Goal: Leave review/rating: Share an evaluation or opinion about a product, service, or content

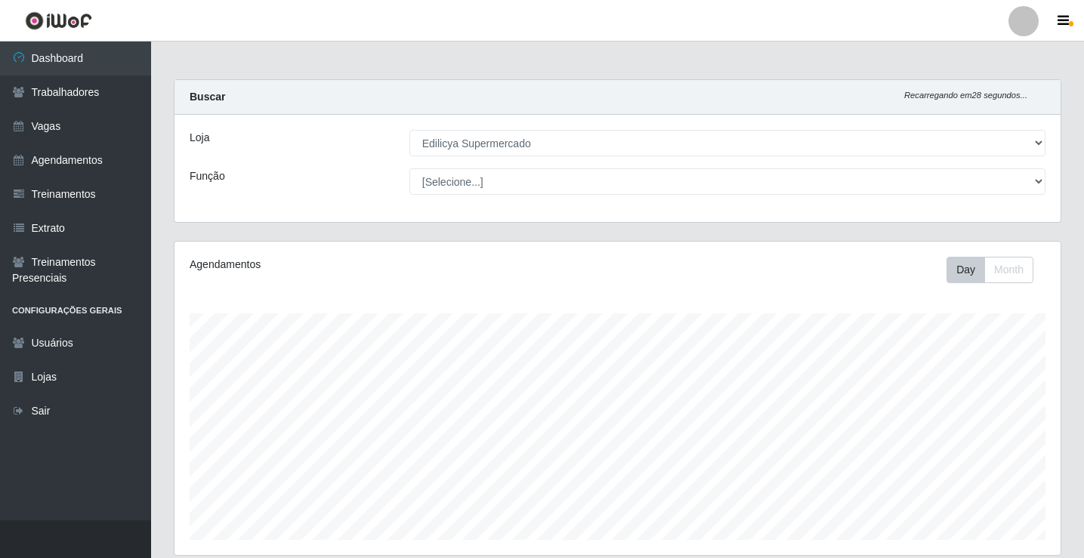
select select "460"
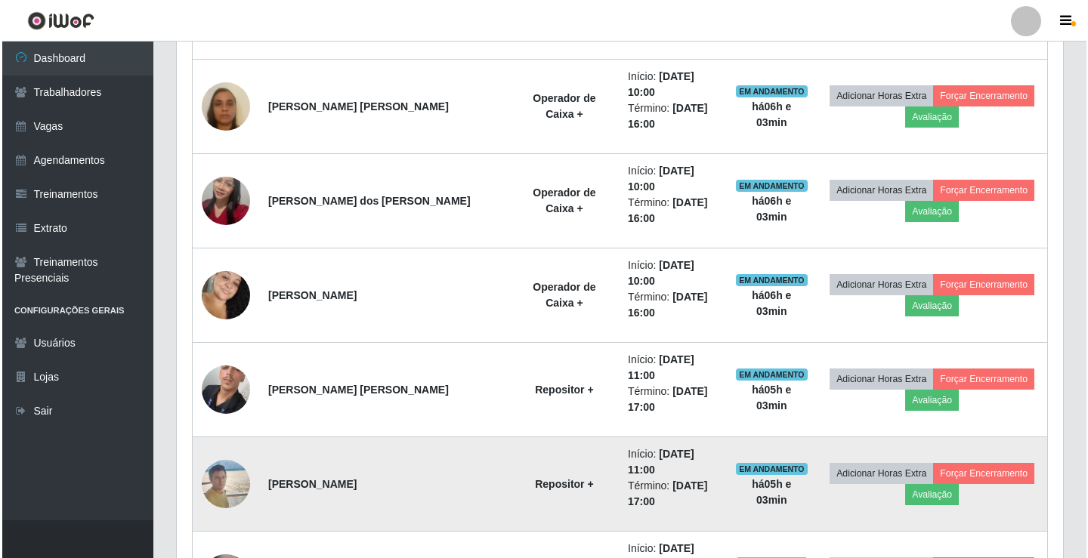
scroll to position [659, 0]
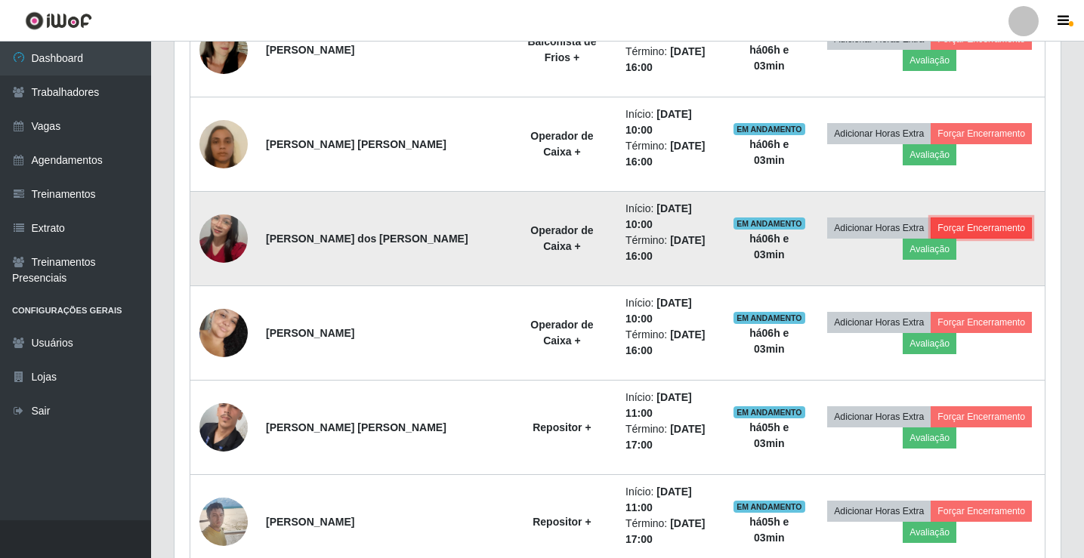
click at [952, 218] on button "Forçar Encerramento" at bounding box center [981, 228] width 101 height 21
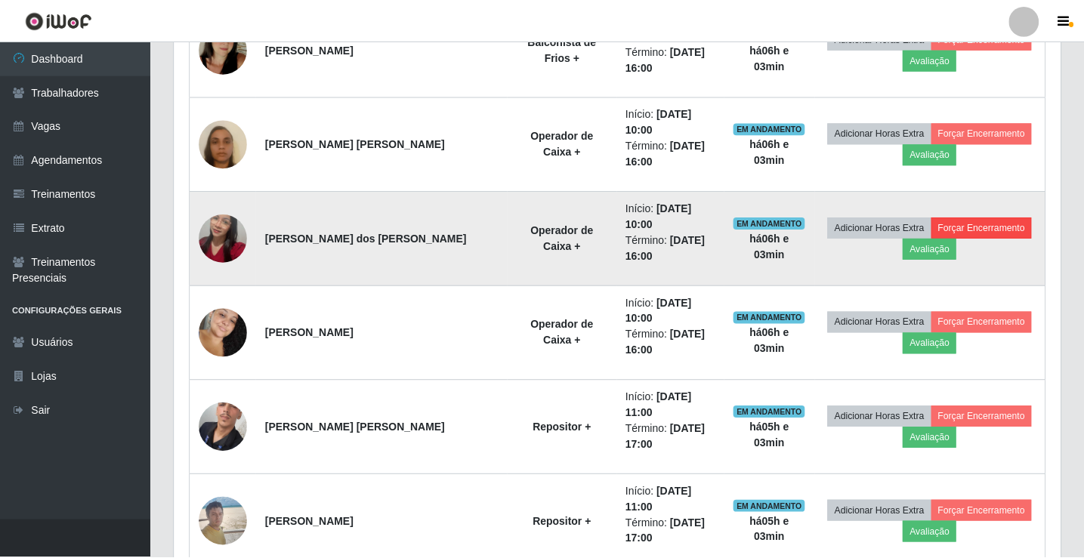
scroll to position [313, 879]
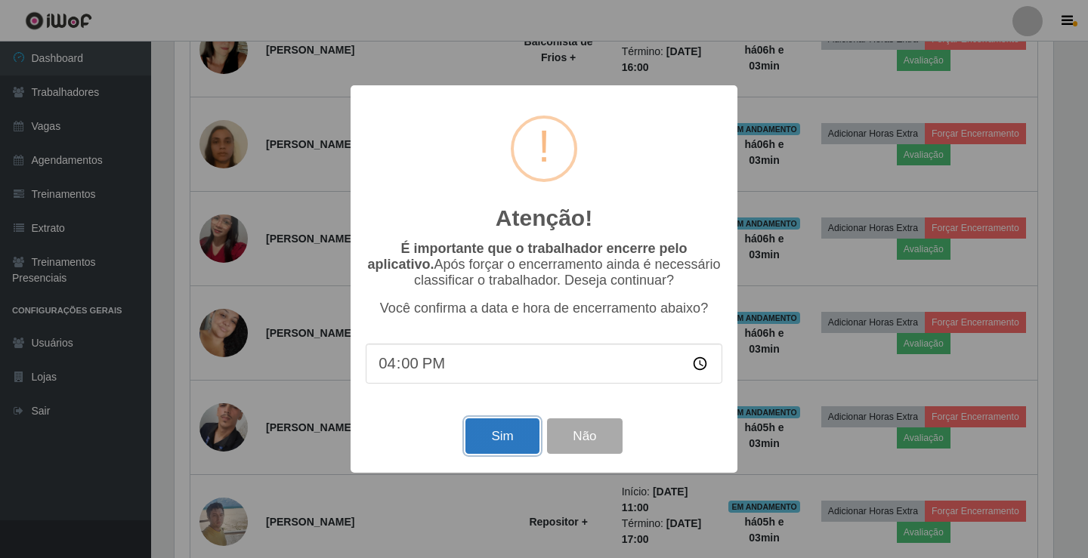
click at [481, 437] on button "Sim" at bounding box center [501, 436] width 73 height 36
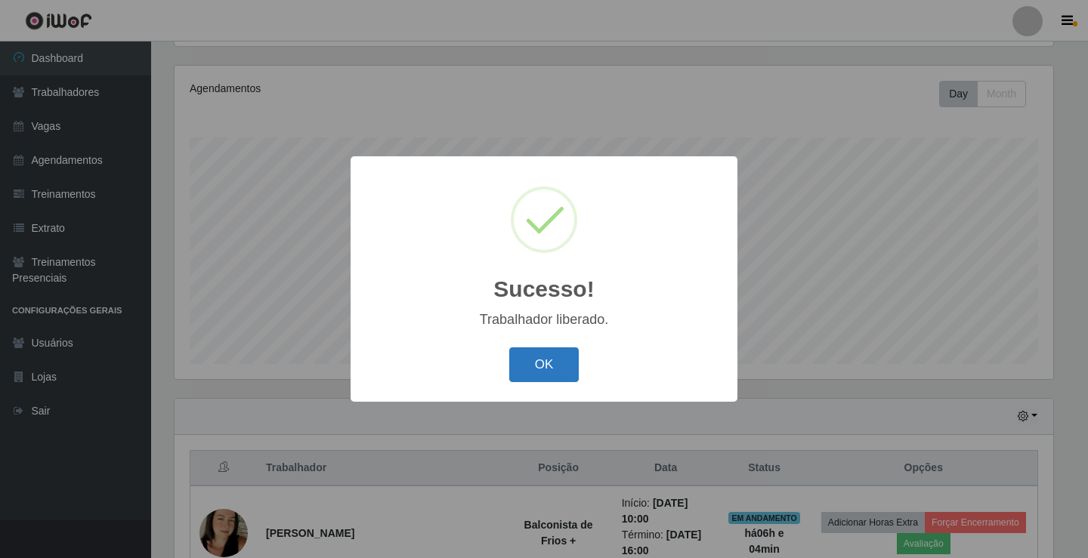
click at [566, 380] on button "OK" at bounding box center [544, 365] width 70 height 36
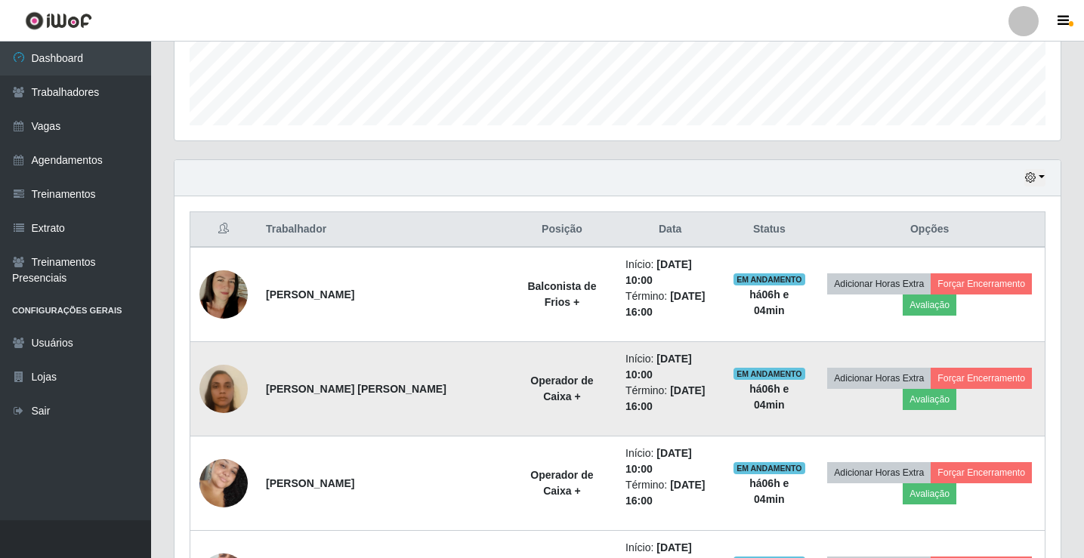
scroll to position [554, 0]
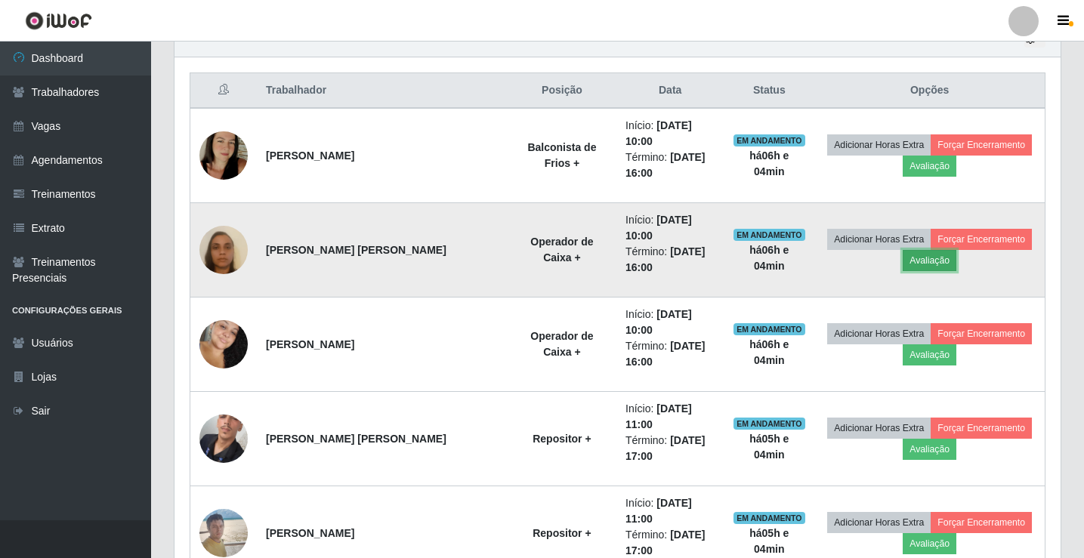
click at [916, 250] on button "Avaliação" at bounding box center [930, 260] width 54 height 21
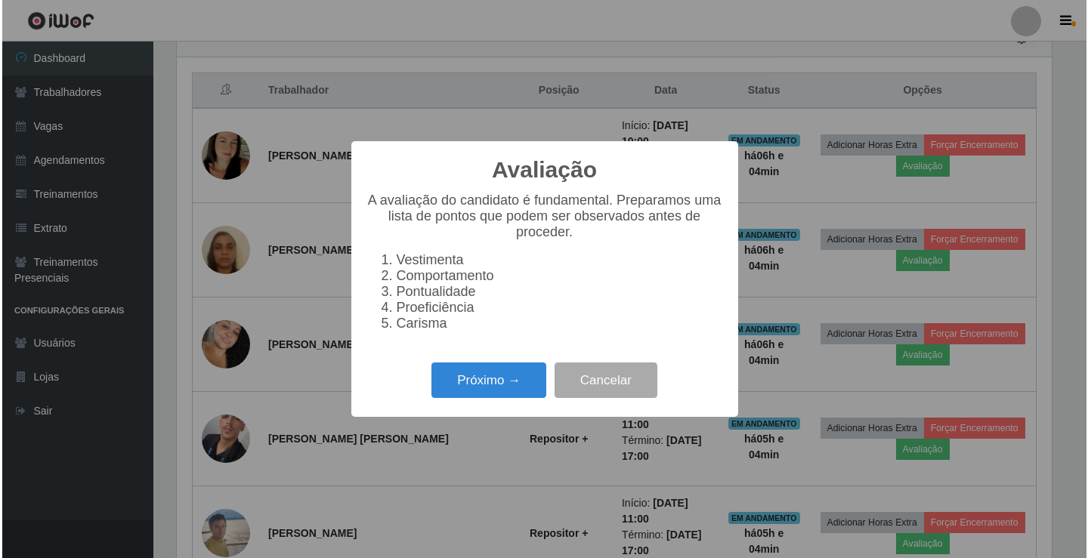
scroll to position [313, 879]
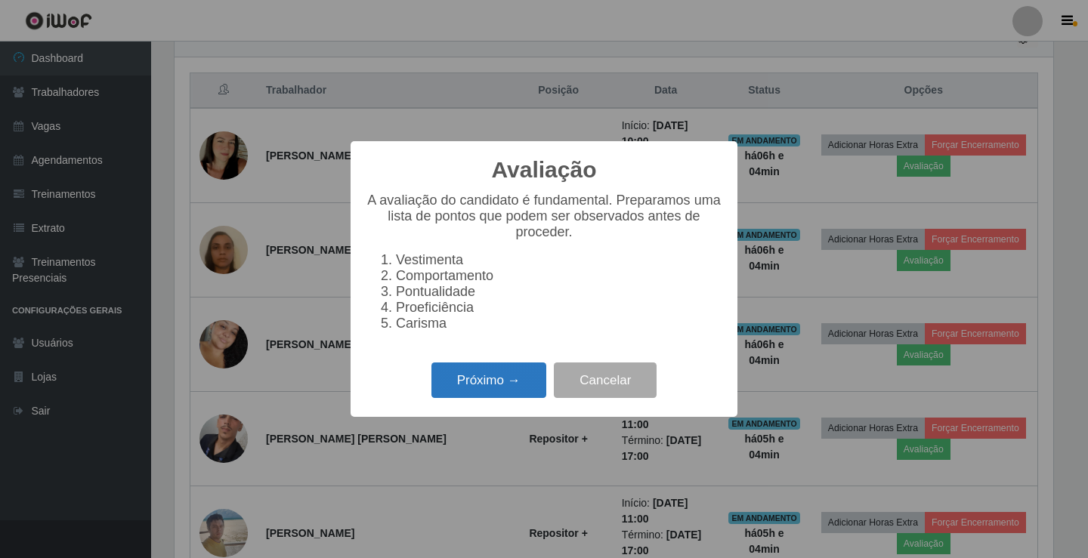
click at [455, 379] on button "Próximo →" at bounding box center [488, 381] width 115 height 36
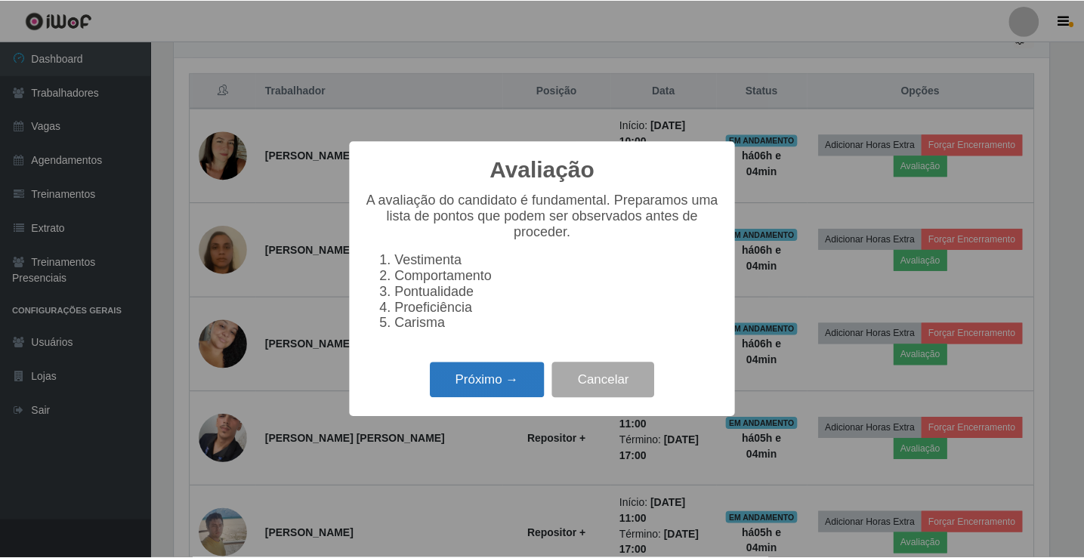
scroll to position [755085, 754520]
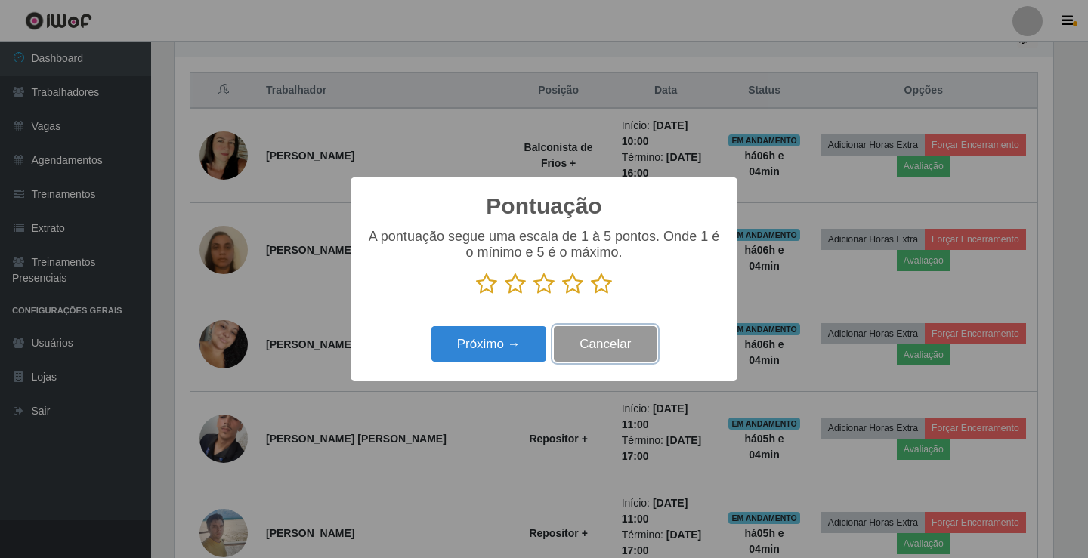
click at [606, 347] on button "Cancelar" at bounding box center [605, 344] width 103 height 36
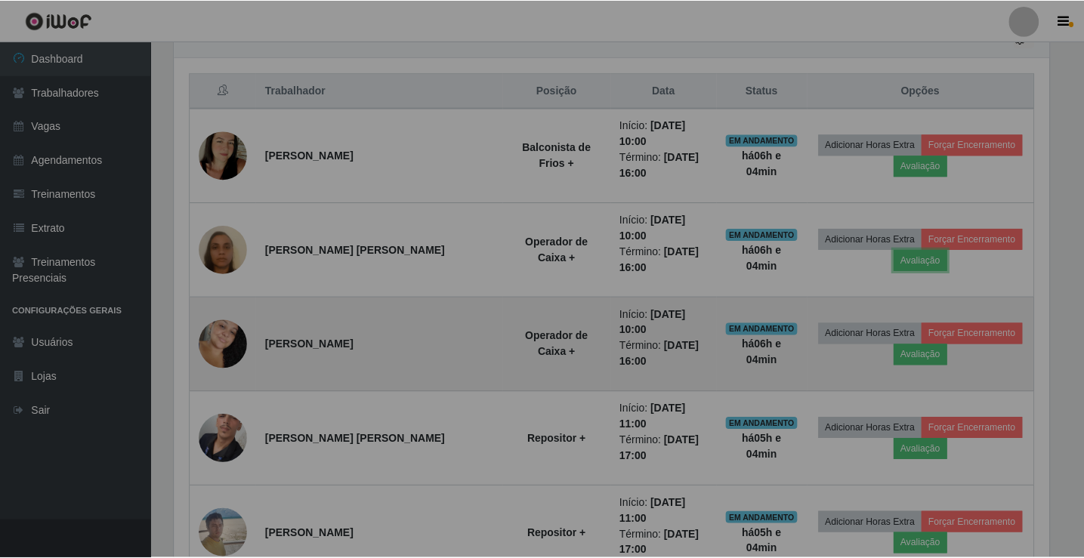
scroll to position [313, 886]
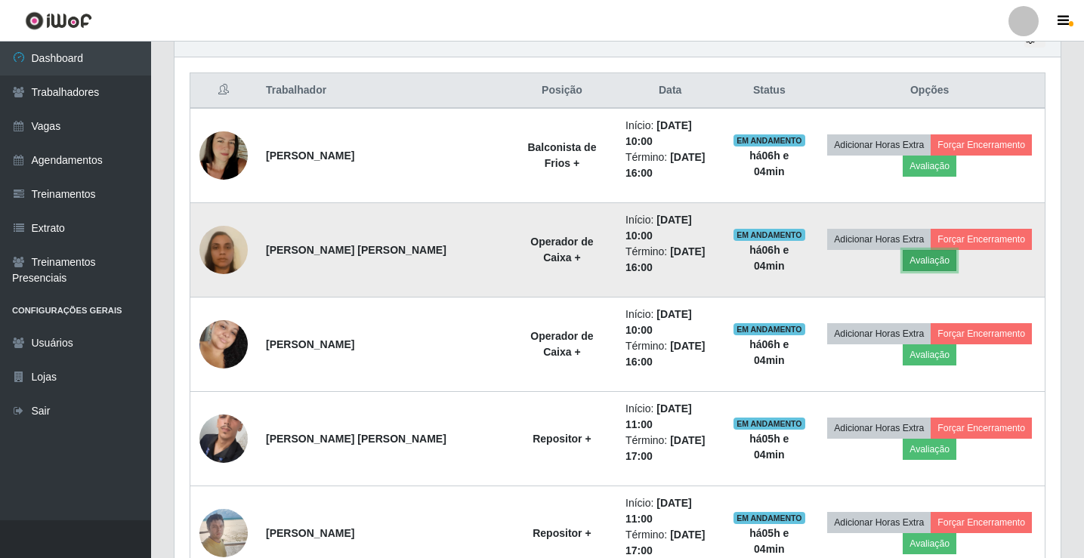
click at [903, 250] on button "Avaliação" at bounding box center [930, 260] width 54 height 21
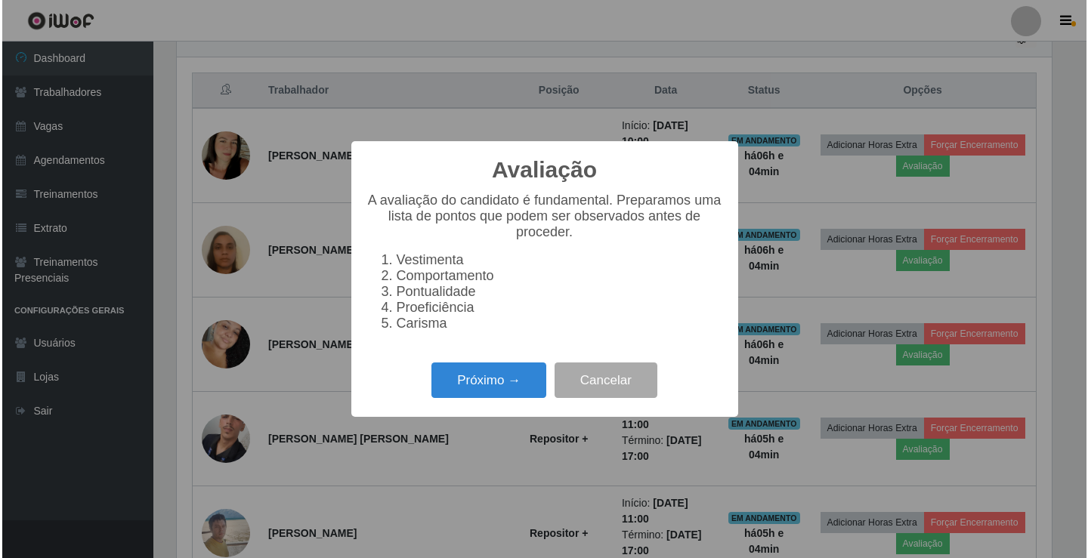
scroll to position [313, 879]
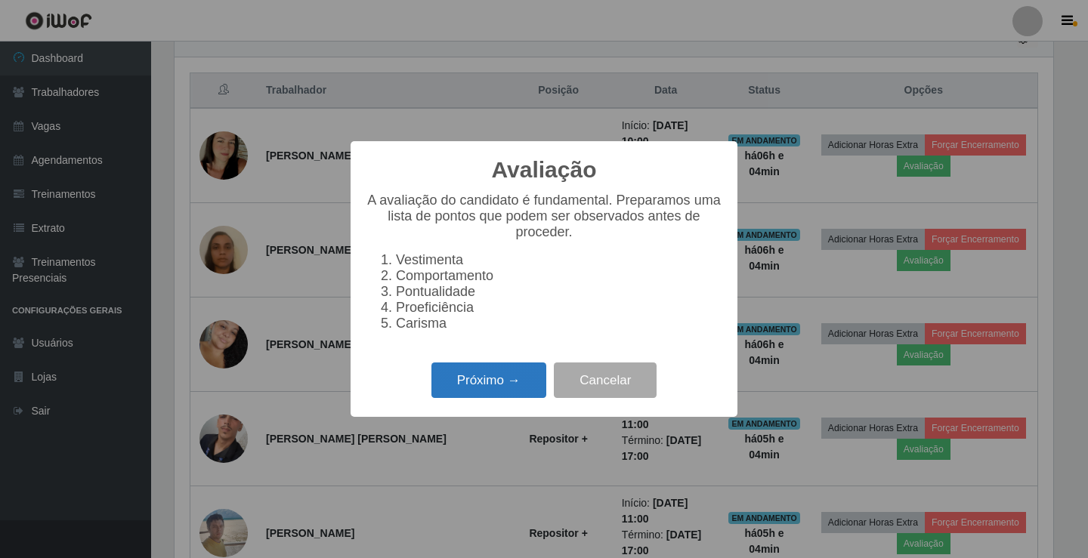
click at [449, 390] on button "Próximo →" at bounding box center [488, 381] width 115 height 36
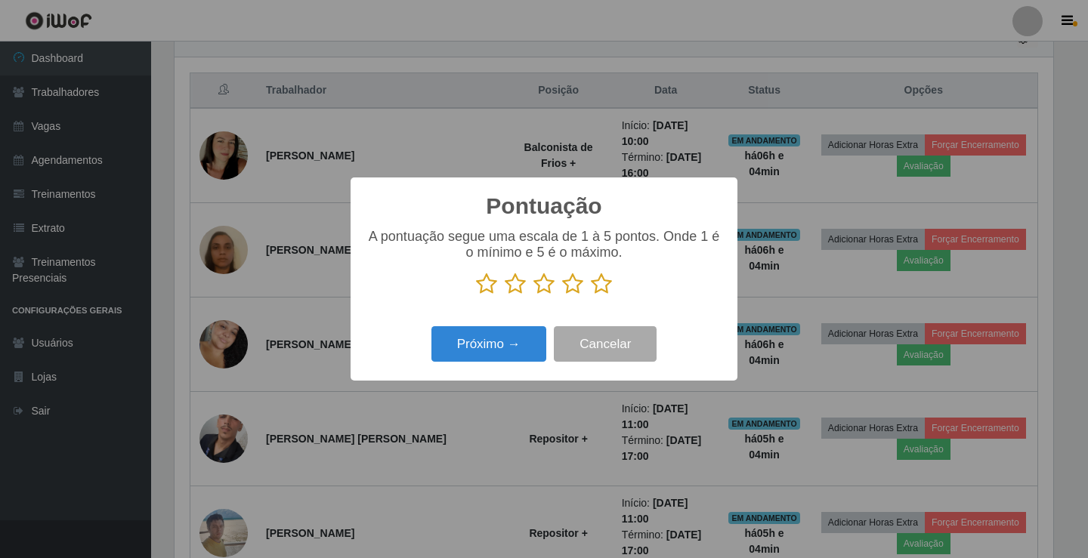
click at [597, 283] on icon at bounding box center [601, 284] width 21 height 23
click at [591, 295] on input "radio" at bounding box center [591, 295] width 0 height 0
click at [466, 352] on button "Próximo →" at bounding box center [488, 344] width 115 height 36
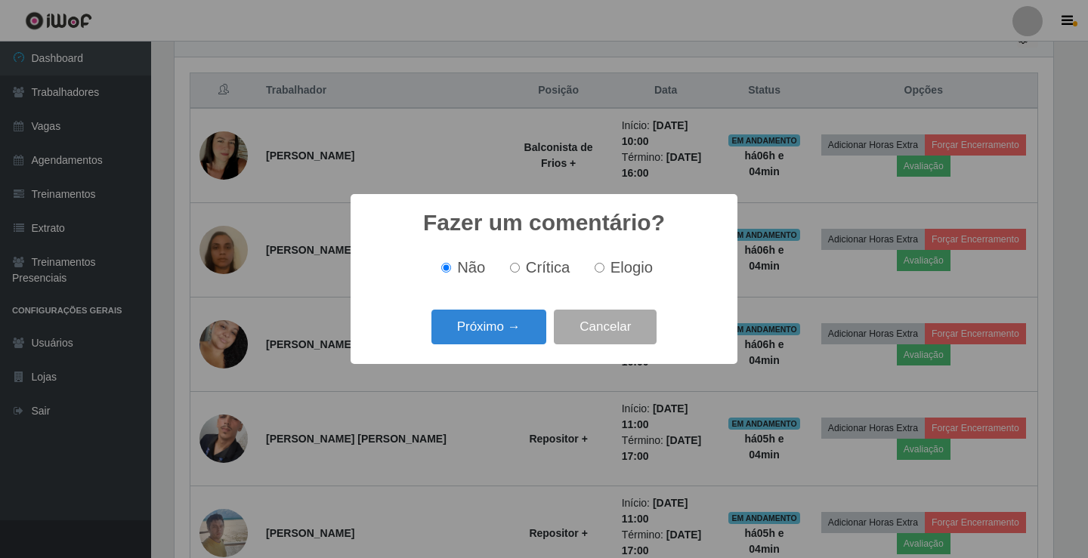
click at [597, 268] on input "Elogio" at bounding box center [599, 268] width 10 height 10
radio input "true"
click at [492, 338] on button "Próximo →" at bounding box center [488, 328] width 115 height 36
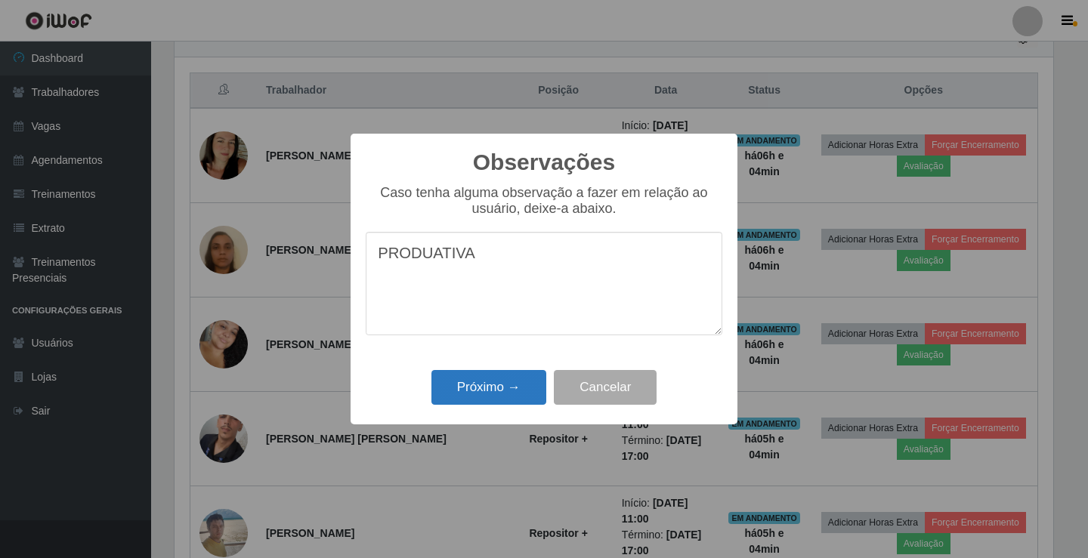
type textarea "PRODUATIVA"
click at [532, 391] on button "Próximo →" at bounding box center [488, 388] width 115 height 36
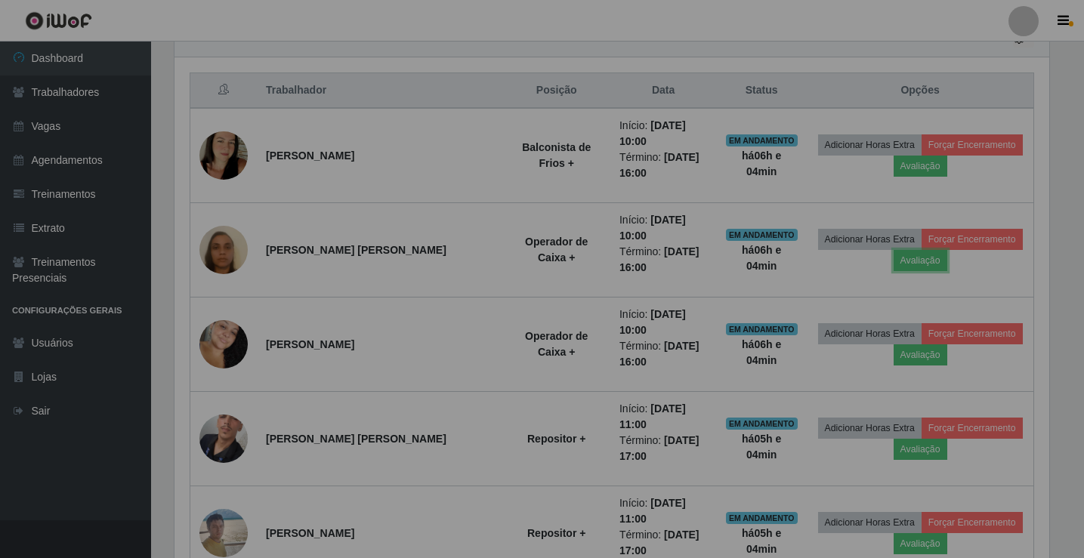
scroll to position [313, 886]
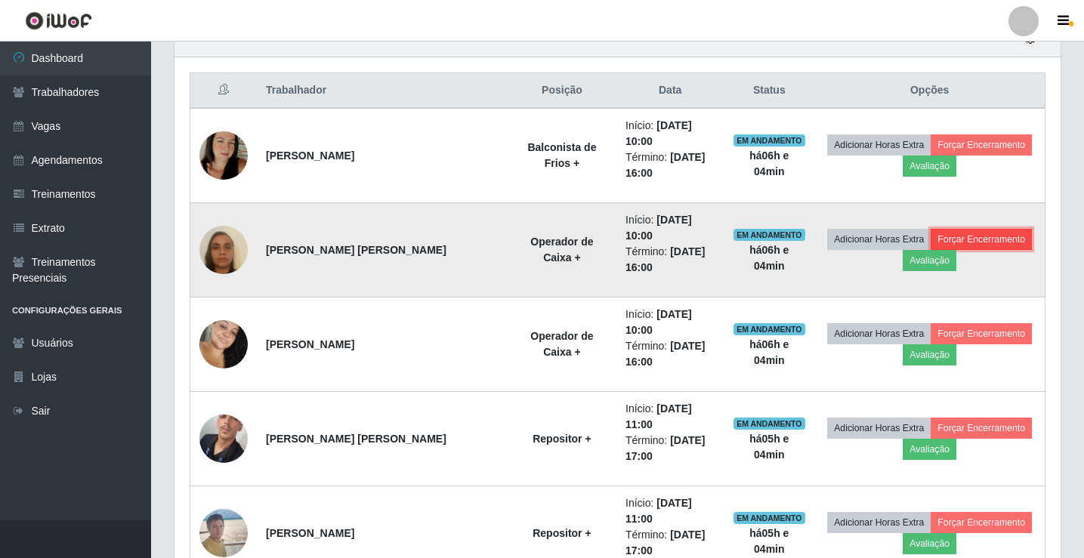
click at [954, 229] on button "Forçar Encerramento" at bounding box center [981, 239] width 101 height 21
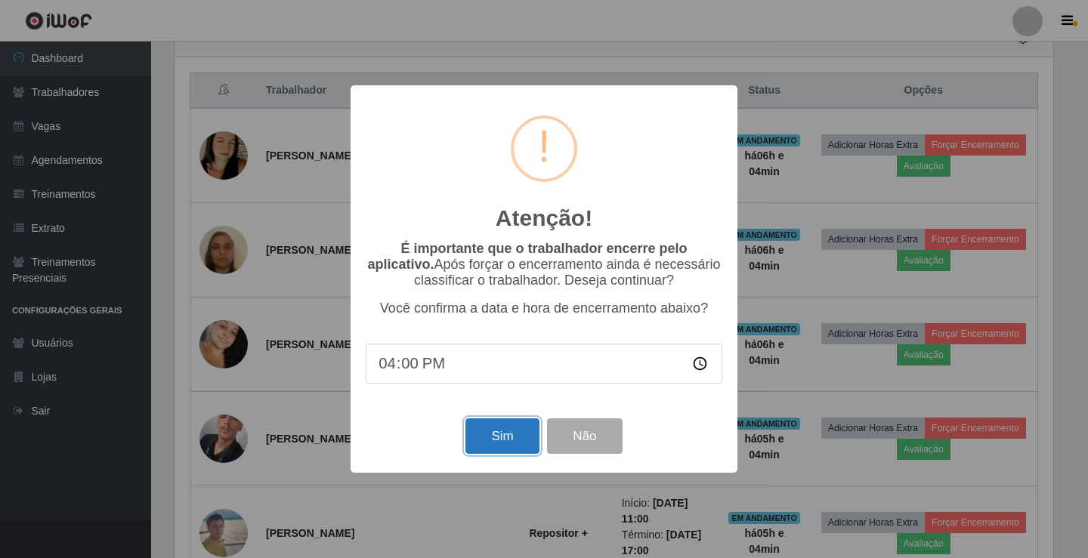
click at [491, 450] on button "Sim" at bounding box center [501, 436] width 73 height 36
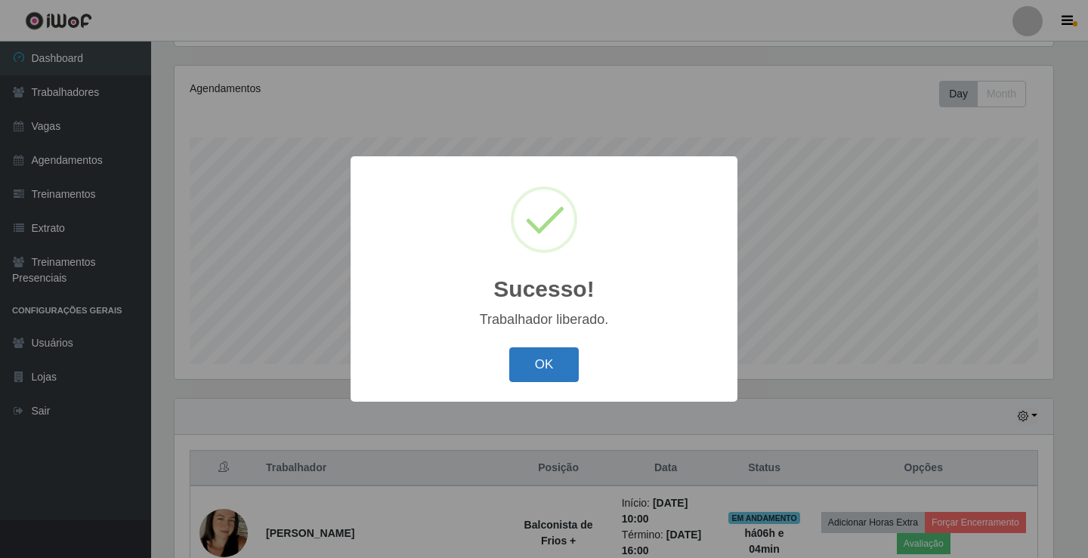
click at [551, 357] on button "OK" at bounding box center [544, 365] width 70 height 36
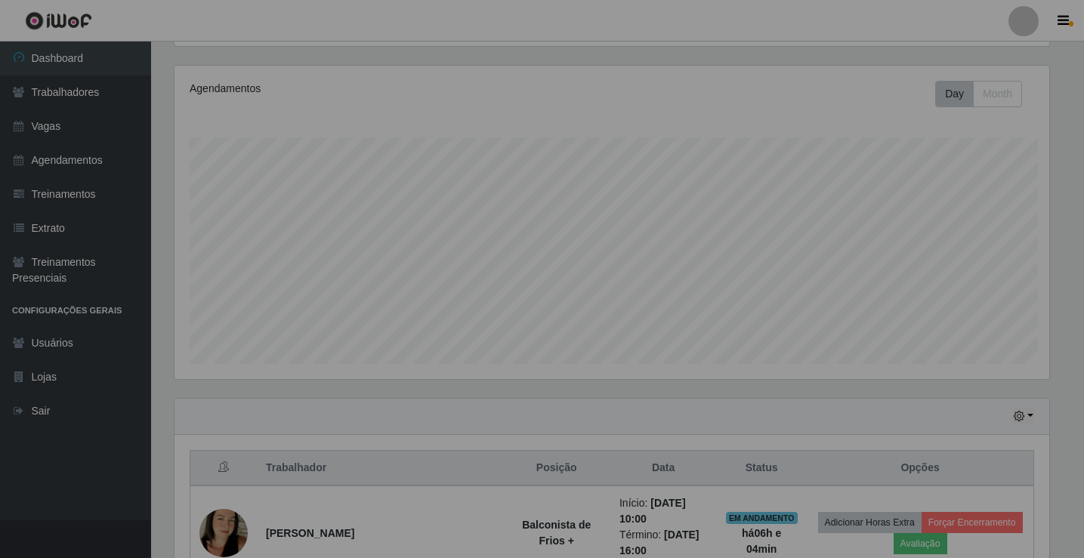
scroll to position [0, 0]
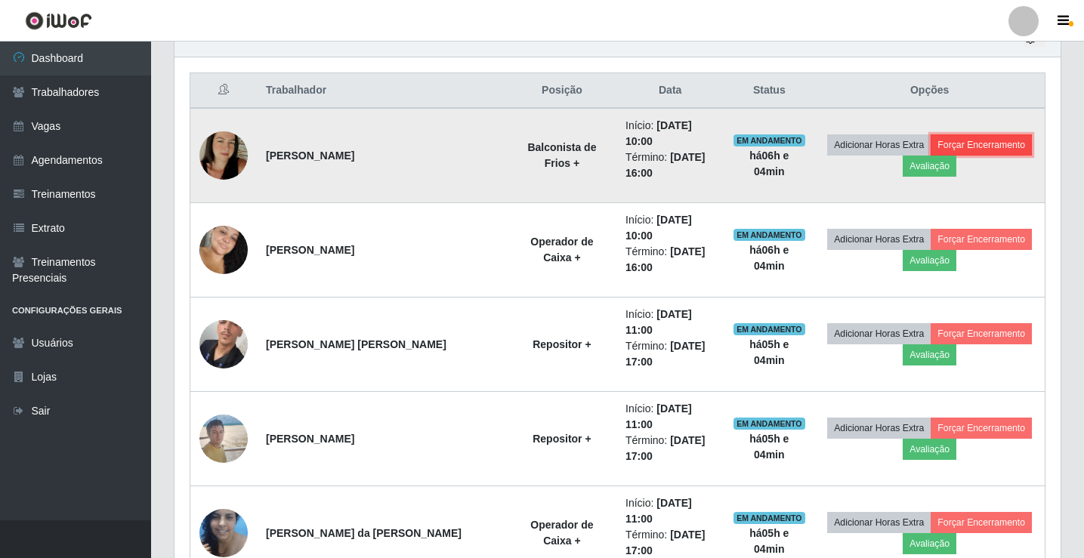
click at [949, 134] on button "Forçar Encerramento" at bounding box center [981, 144] width 101 height 21
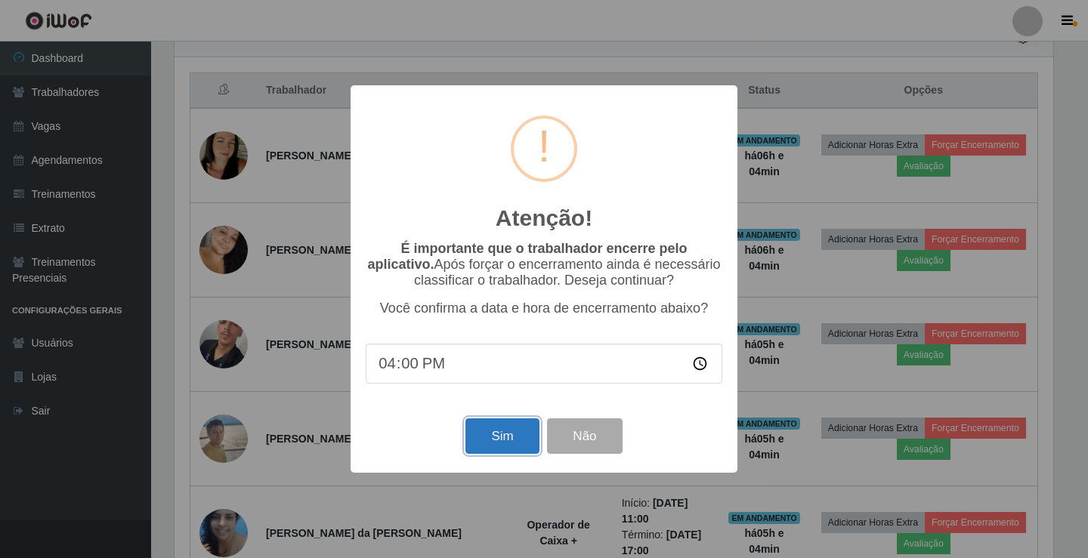
click at [514, 452] on button "Sim" at bounding box center [501, 436] width 73 height 36
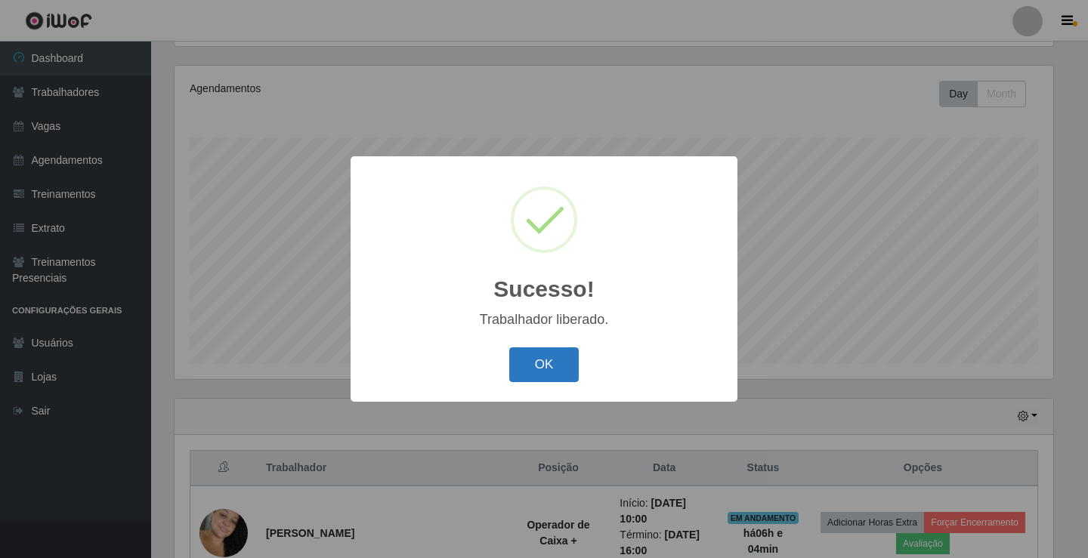
click at [527, 353] on button "OK" at bounding box center [544, 365] width 70 height 36
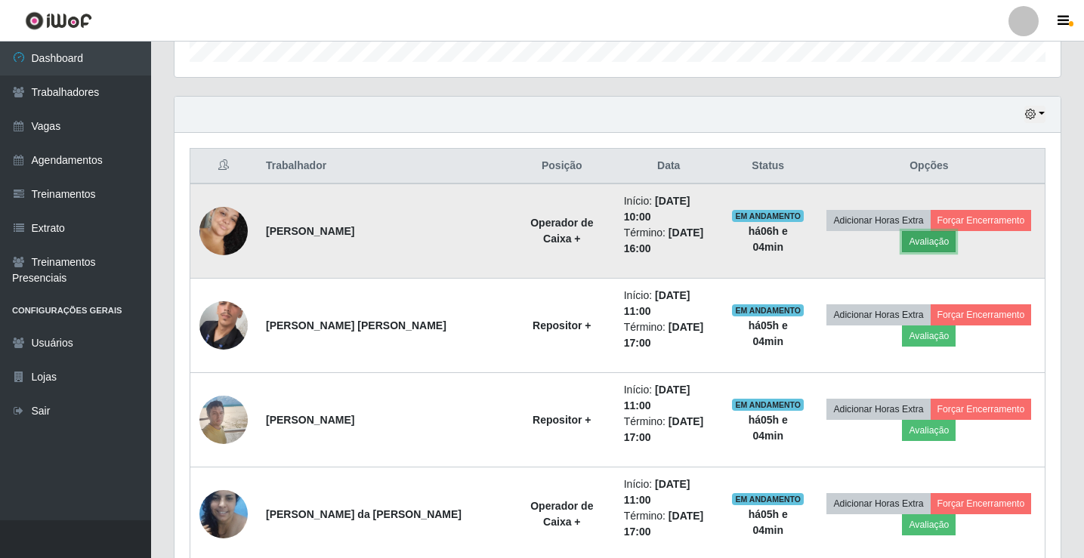
click at [907, 236] on button "Avaliação" at bounding box center [929, 241] width 54 height 21
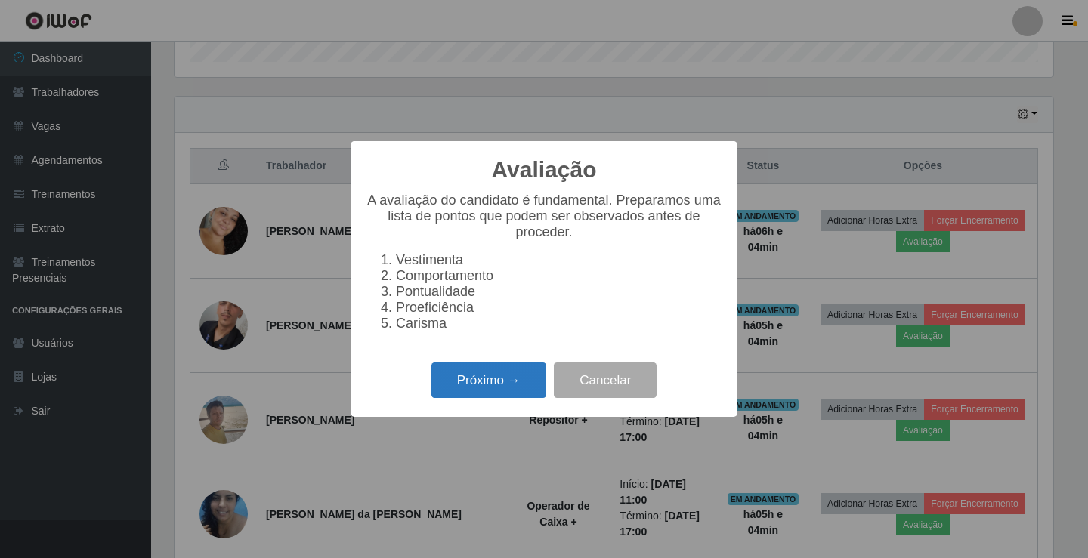
click at [479, 382] on button "Próximo →" at bounding box center [488, 381] width 115 height 36
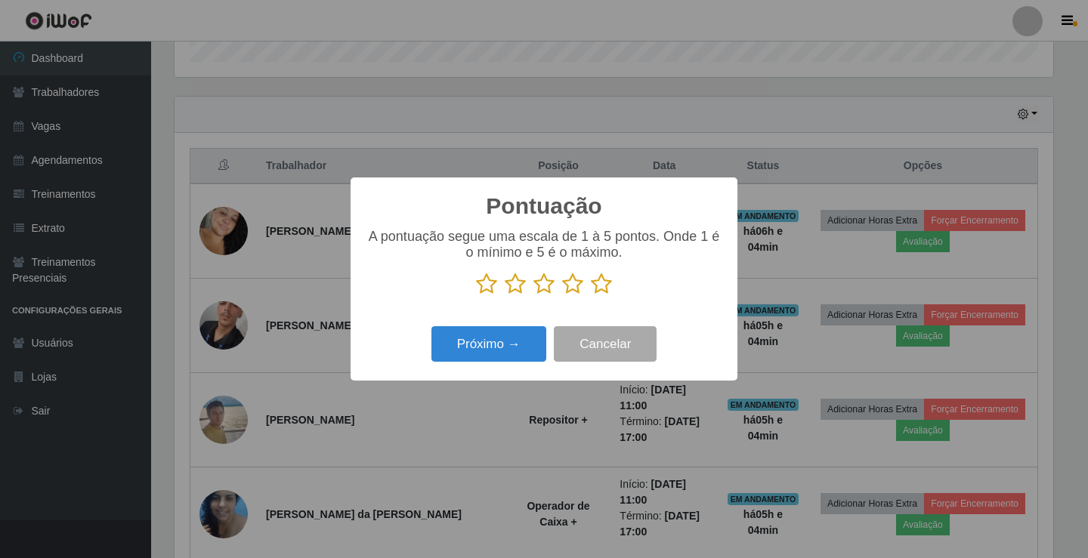
click at [606, 283] on icon at bounding box center [601, 284] width 21 height 23
click at [591, 295] on input "radio" at bounding box center [591, 295] width 0 height 0
click at [506, 341] on button "Próximo →" at bounding box center [488, 344] width 115 height 36
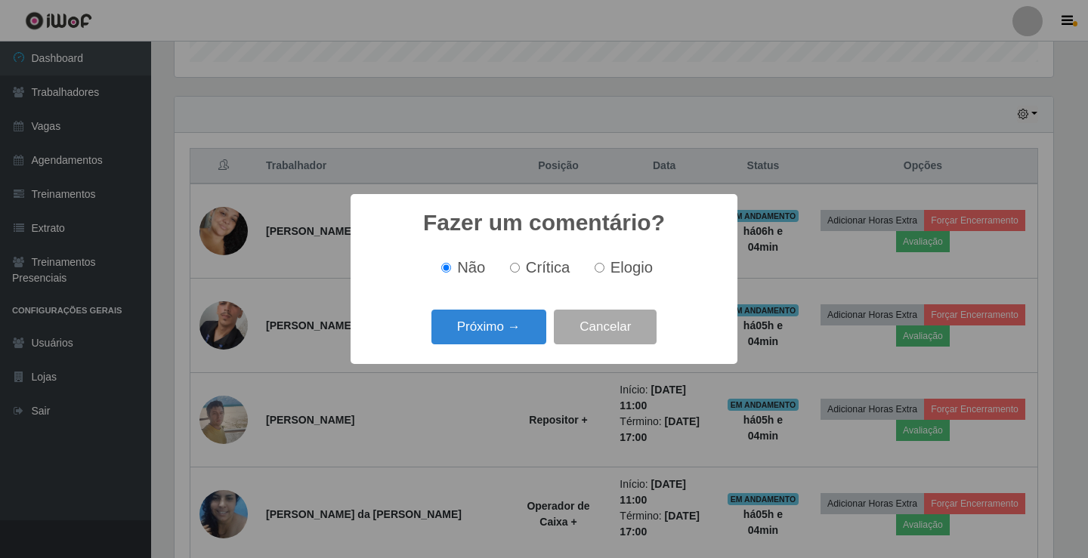
click at [598, 273] on input "Elogio" at bounding box center [599, 268] width 10 height 10
radio input "true"
click at [462, 338] on button "Próximo →" at bounding box center [488, 328] width 115 height 36
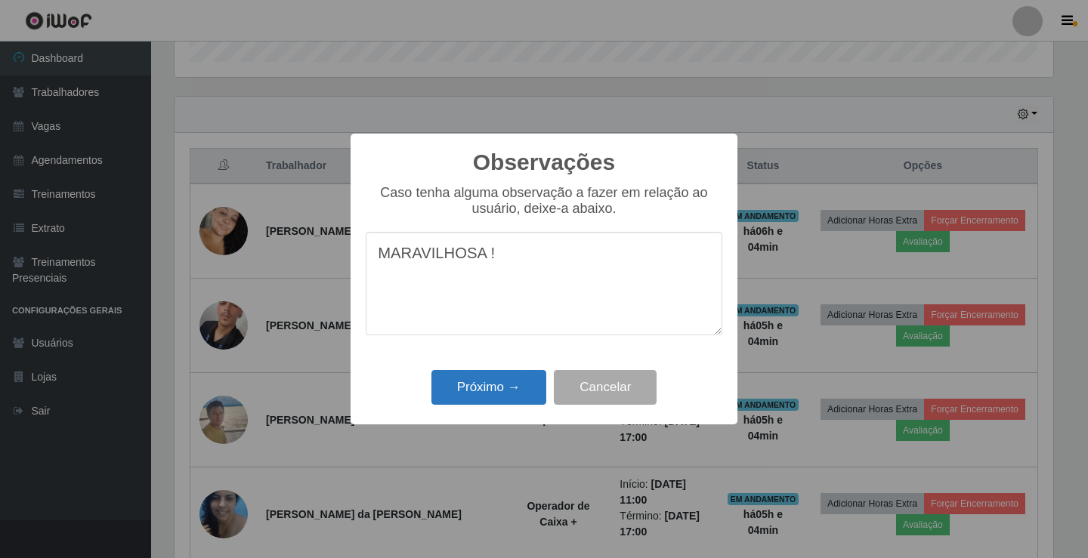
type textarea "MARAVILHOSA !"
click at [511, 384] on button "Próximo →" at bounding box center [488, 388] width 115 height 36
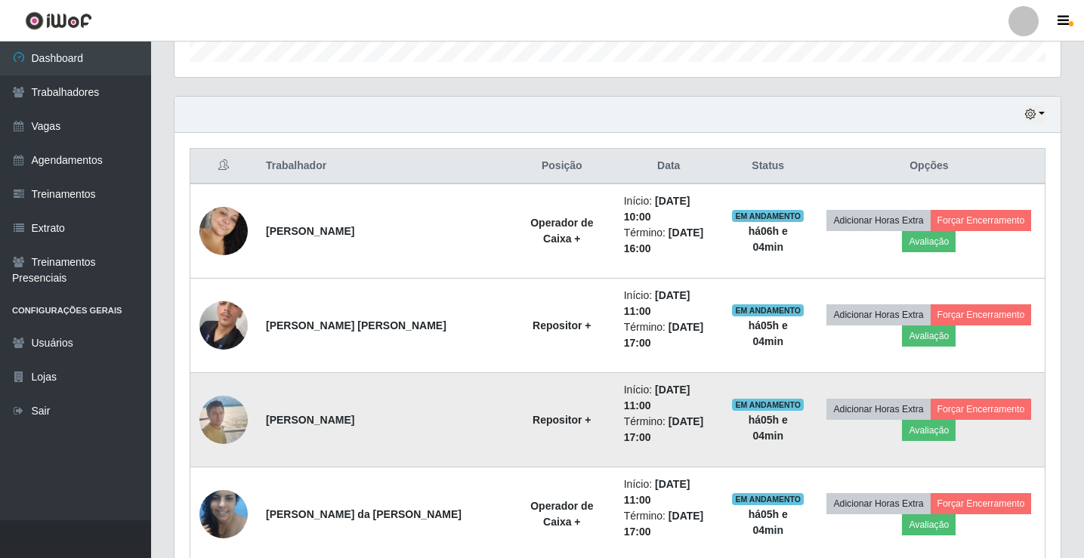
scroll to position [755085, 754513]
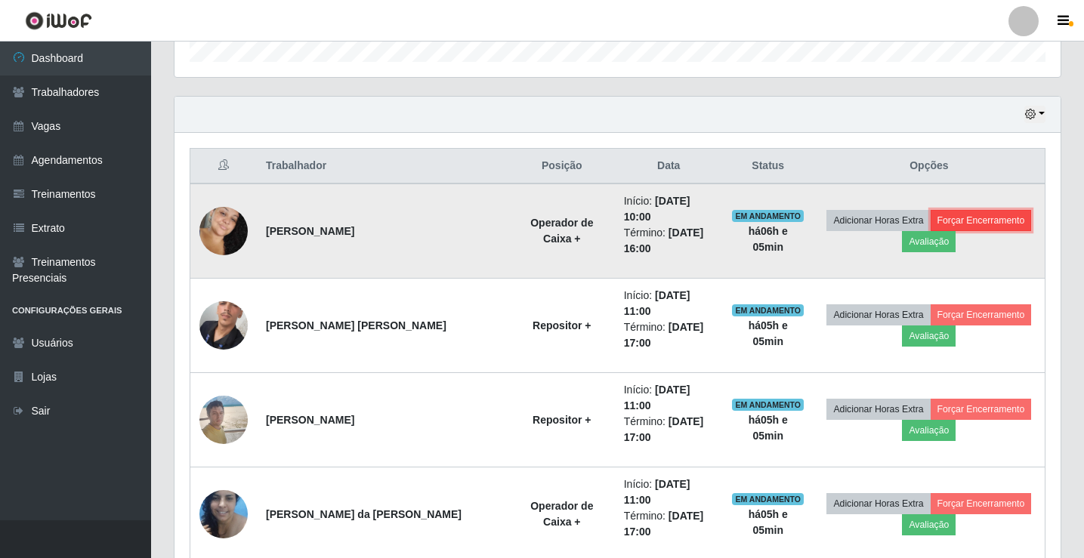
click at [967, 214] on button "Forçar Encerramento" at bounding box center [981, 220] width 101 height 21
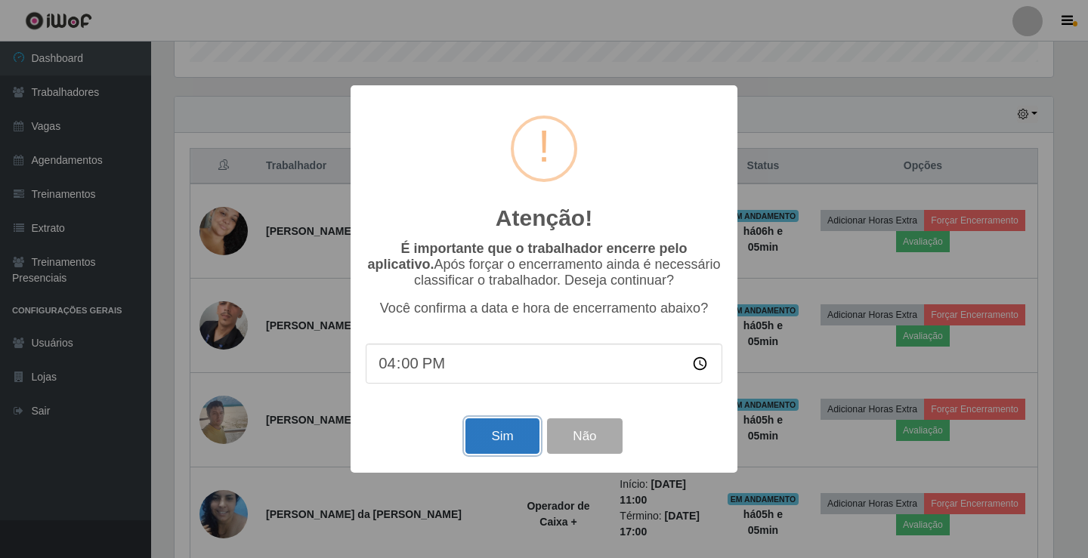
click at [499, 431] on button "Sim" at bounding box center [501, 436] width 73 height 36
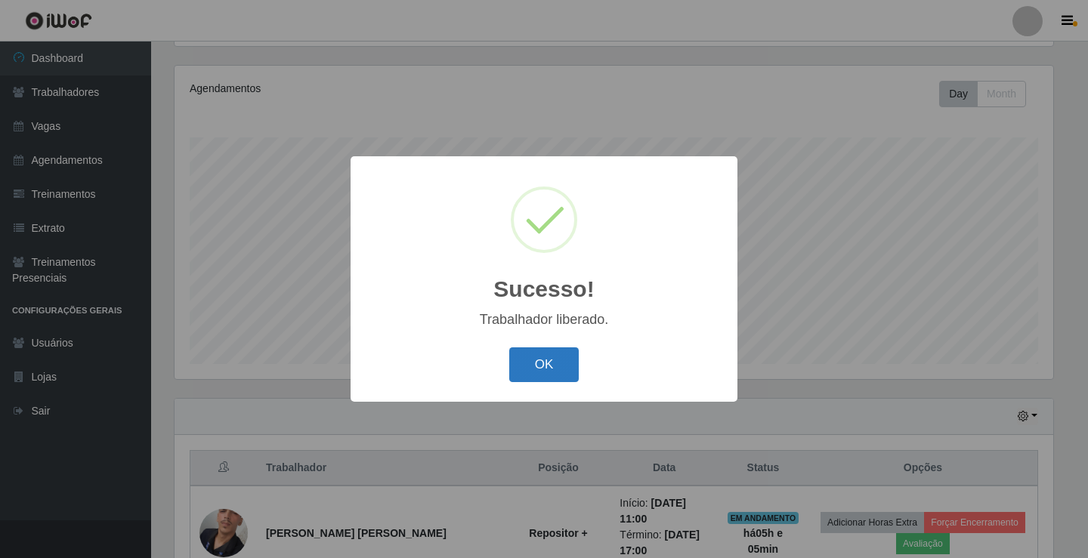
click at [538, 355] on button "OK" at bounding box center [544, 365] width 70 height 36
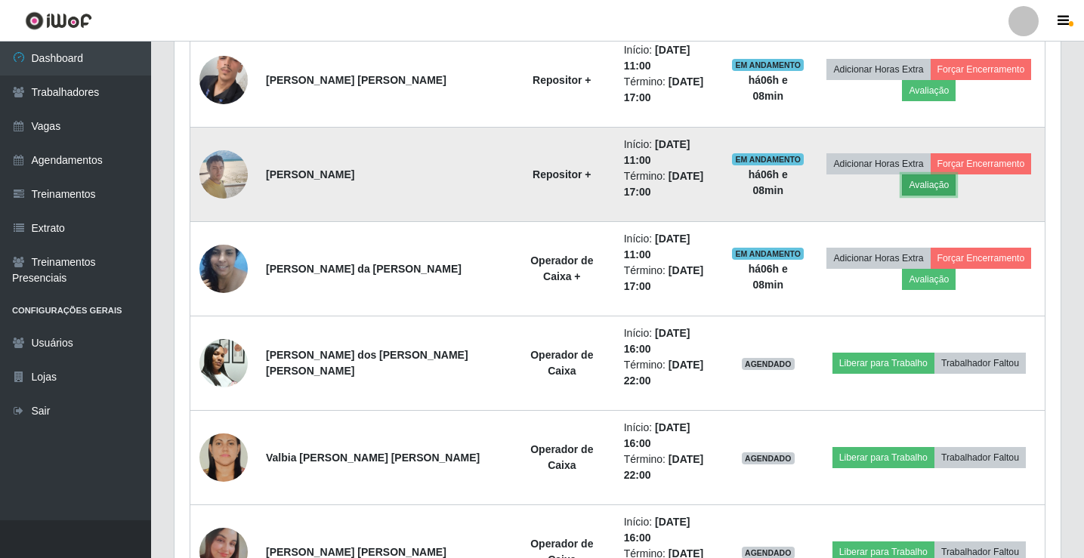
click at [914, 174] on button "Avaliação" at bounding box center [929, 184] width 54 height 21
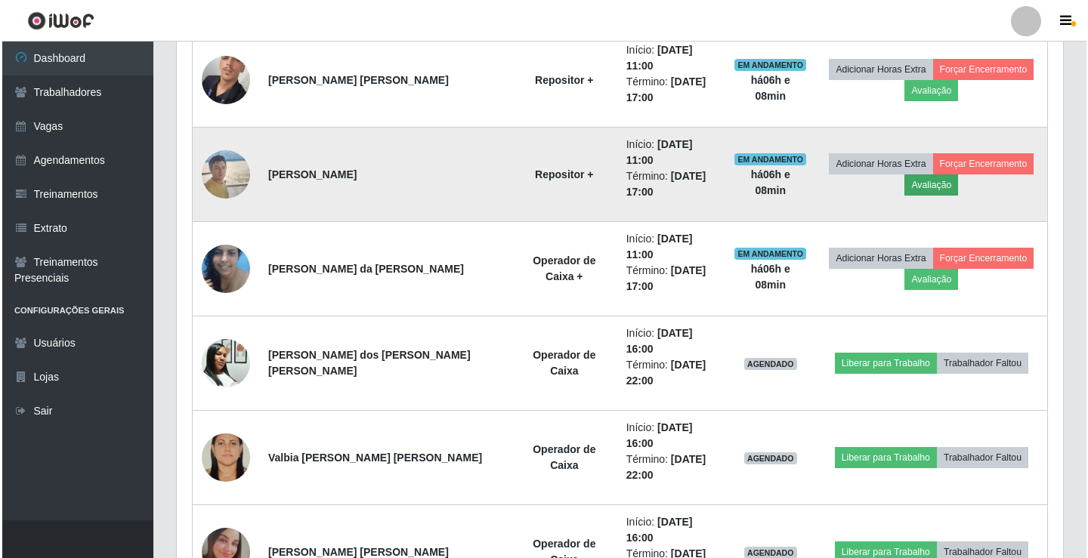
scroll to position [313, 879]
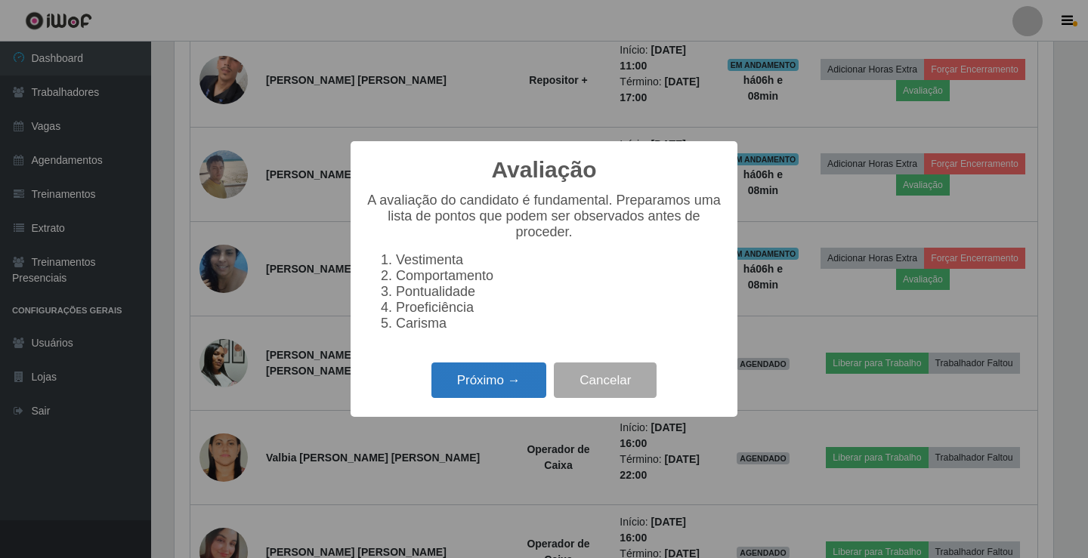
click at [455, 389] on button "Próximo →" at bounding box center [488, 381] width 115 height 36
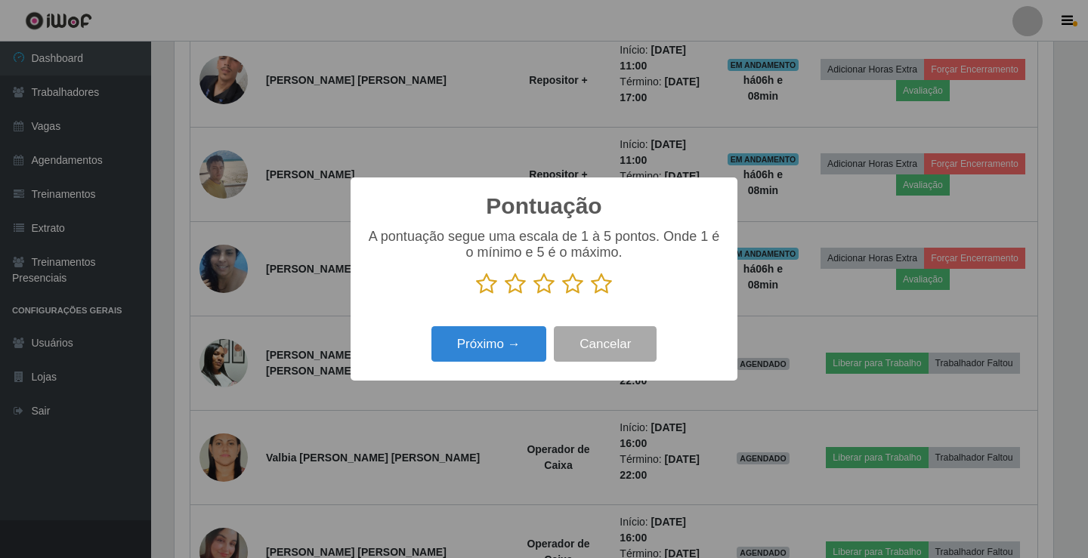
click at [550, 291] on icon at bounding box center [543, 284] width 21 height 23
click at [533, 295] on input "radio" at bounding box center [533, 295] width 0 height 0
click at [459, 338] on button "Próximo →" at bounding box center [488, 344] width 115 height 36
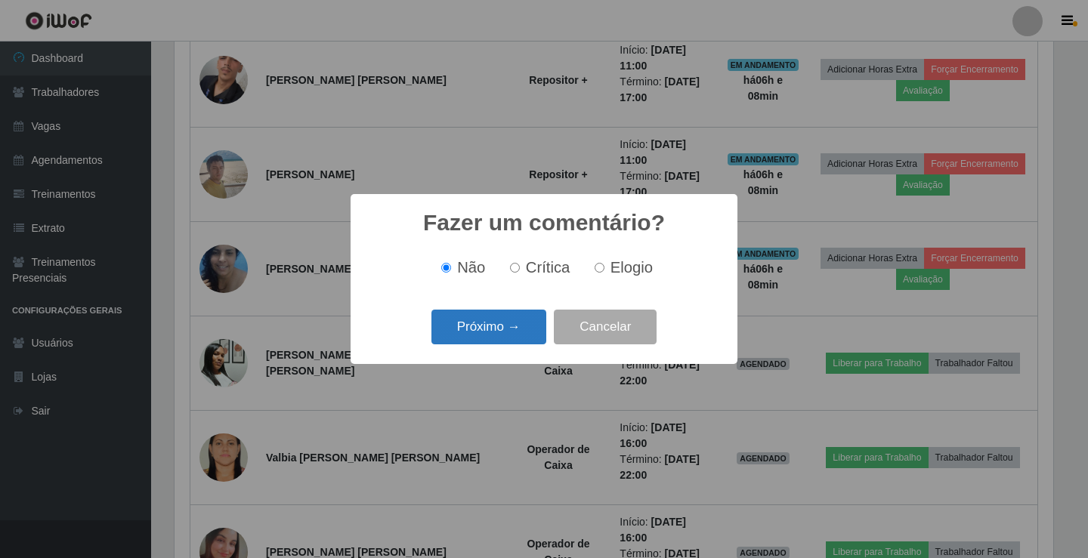
click at [483, 330] on button "Próximo →" at bounding box center [488, 328] width 115 height 36
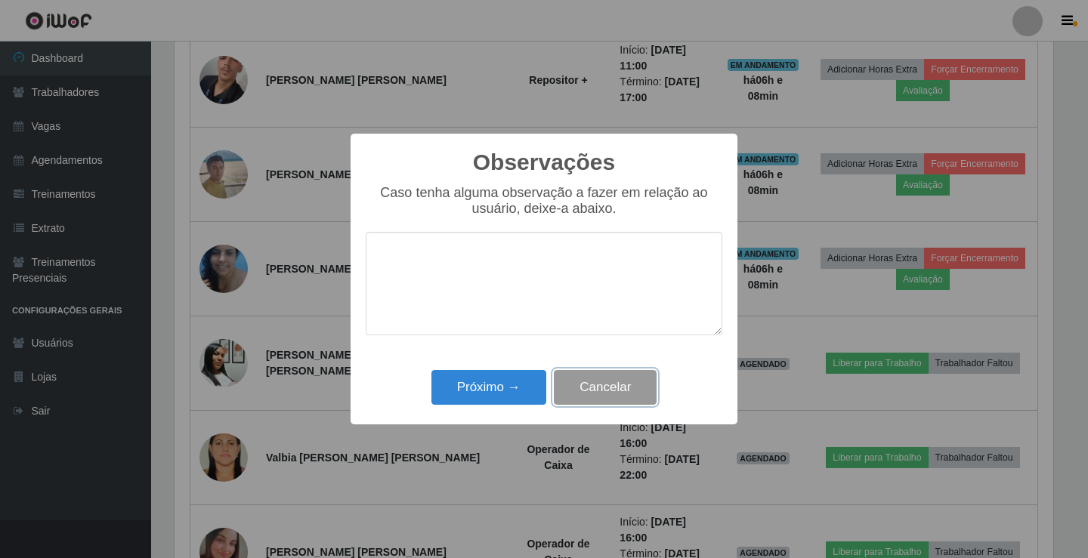
drag, startPoint x: 589, startPoint y: 374, endPoint x: 594, endPoint y: 381, distance: 8.6
click at [591, 376] on button "Cancelar" at bounding box center [605, 388] width 103 height 36
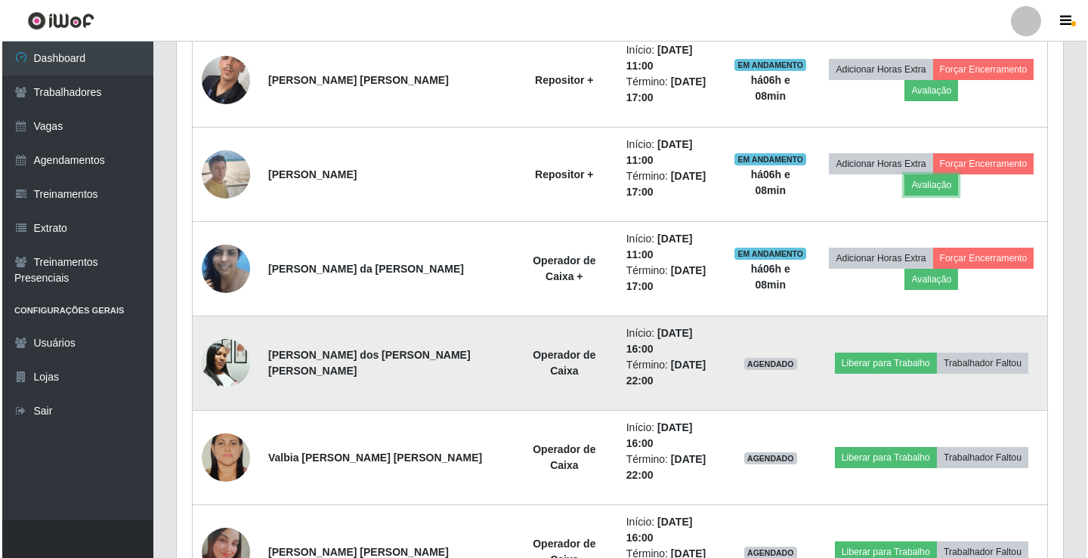
scroll to position [313, 886]
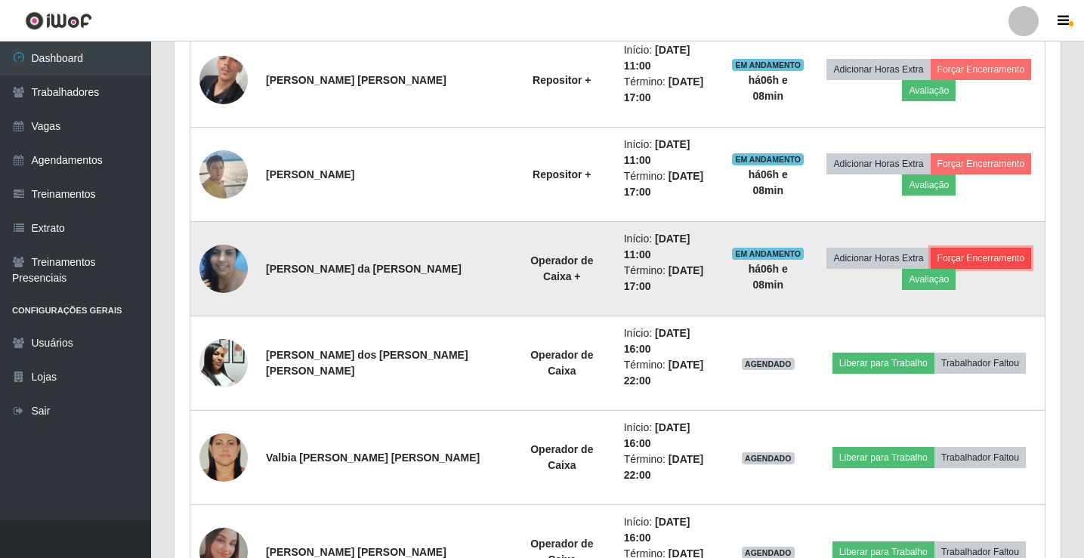
click at [949, 248] on button "Forçar Encerramento" at bounding box center [981, 258] width 101 height 21
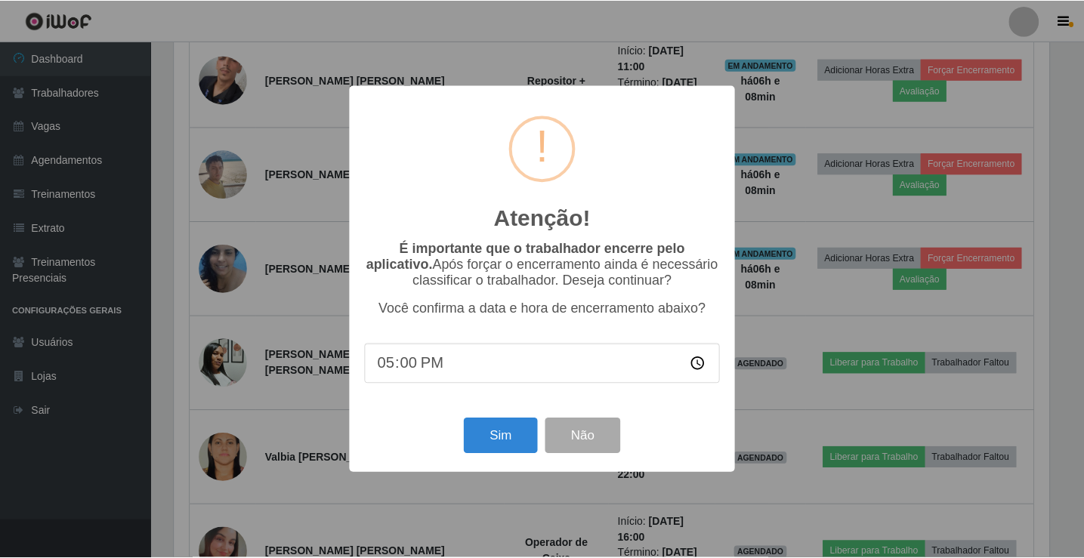
scroll to position [313, 879]
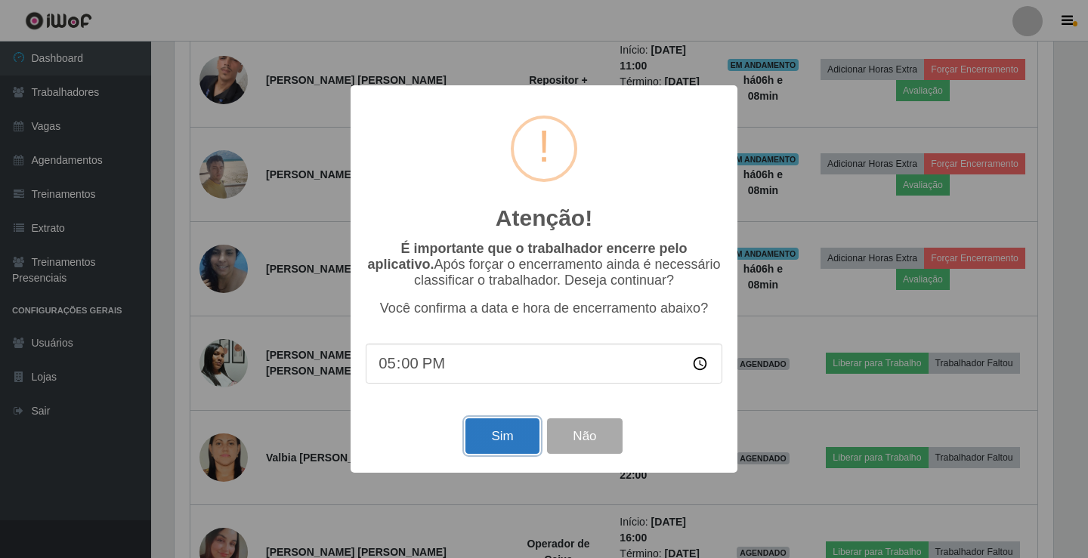
click at [499, 443] on button "Sim" at bounding box center [501, 436] width 73 height 36
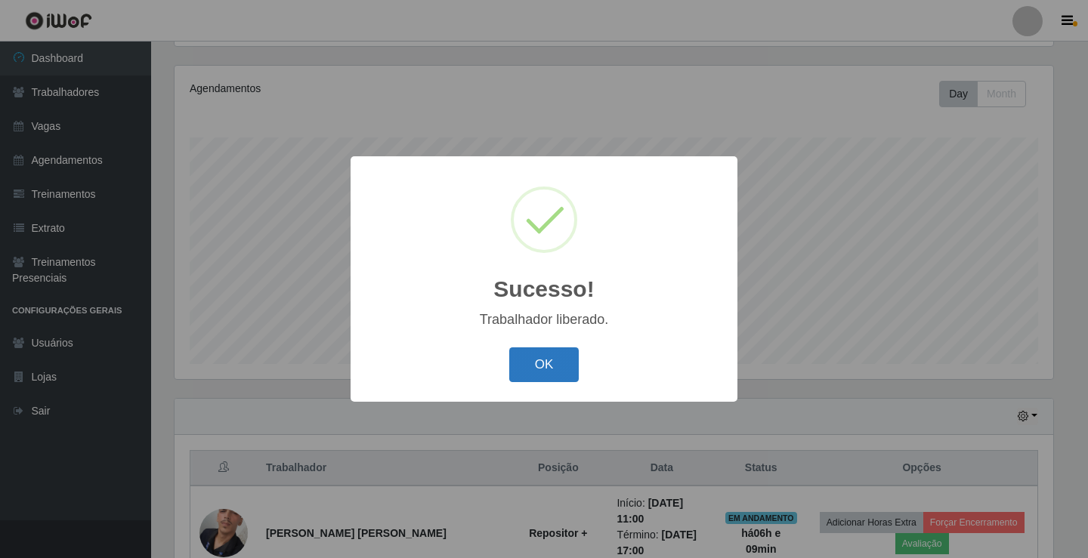
drag, startPoint x: 503, startPoint y: 355, endPoint x: 511, endPoint y: 357, distance: 8.6
click at [511, 357] on div "OK Cancel" at bounding box center [544, 364] width 357 height 43
click at [554, 368] on button "OK" at bounding box center [544, 365] width 70 height 36
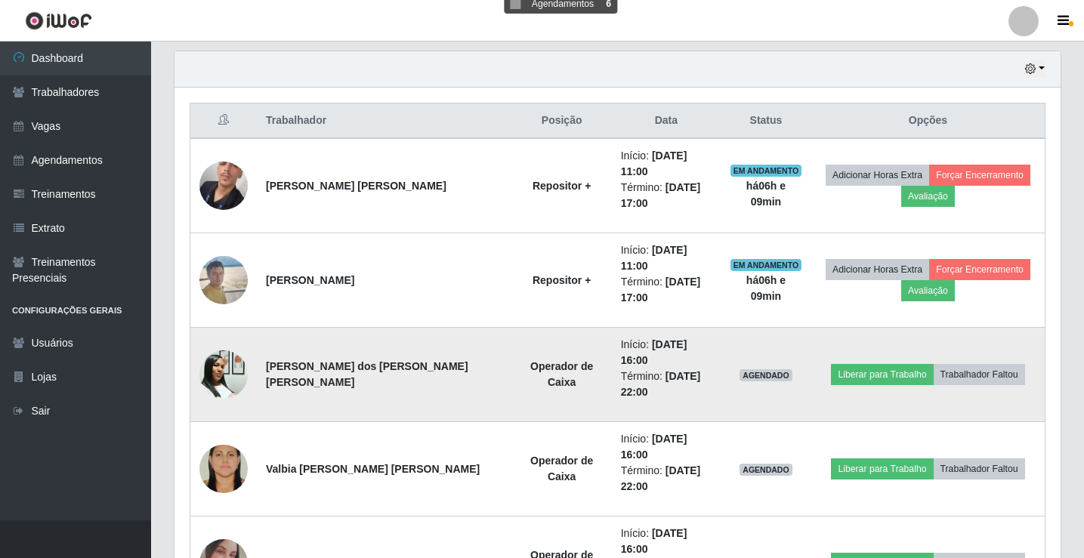
scroll to position [569, 0]
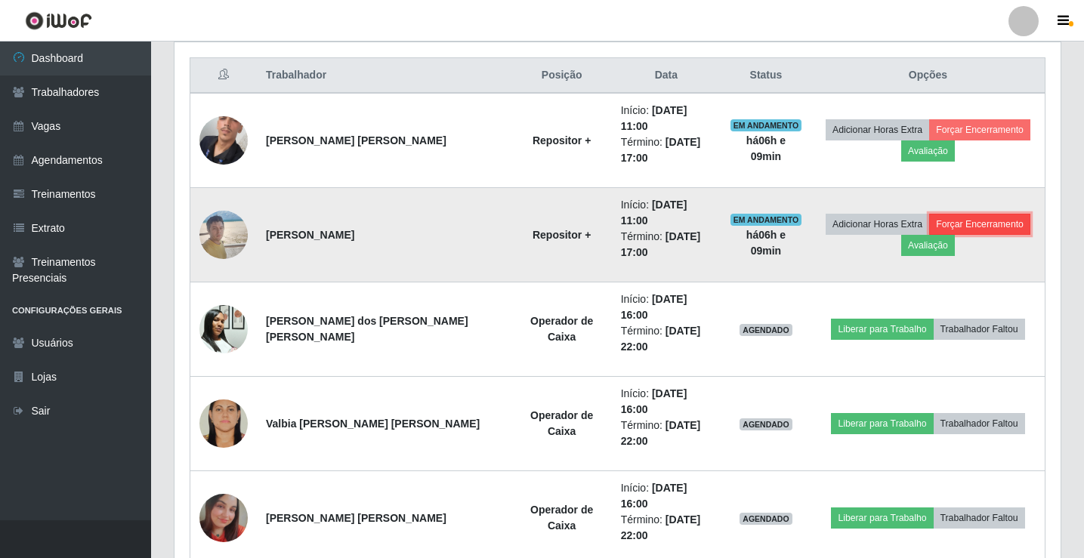
drag, startPoint x: 951, startPoint y: 199, endPoint x: 951, endPoint y: 210, distance: 10.6
click at [951, 214] on button "Forçar Encerramento" at bounding box center [979, 224] width 101 height 21
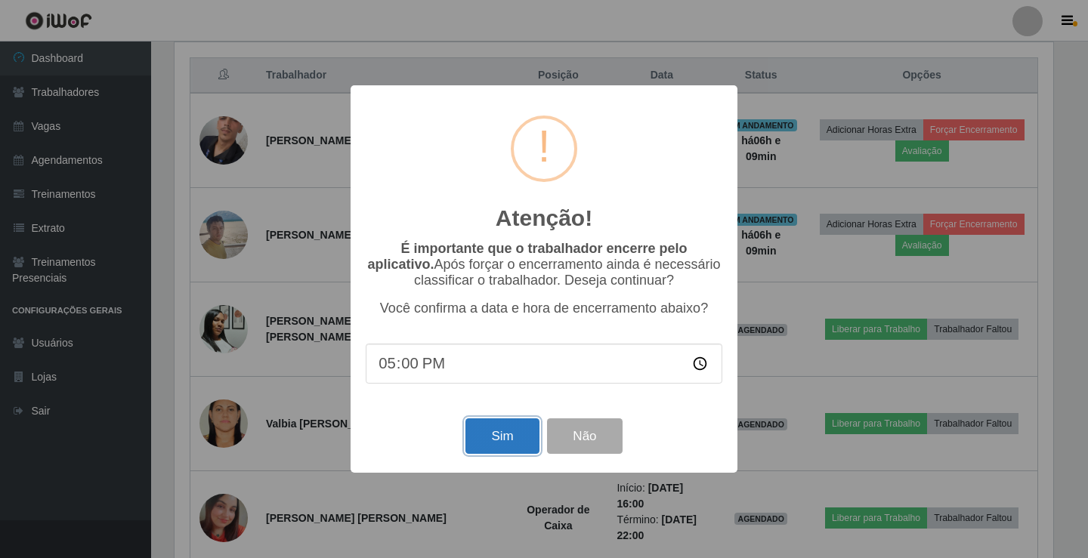
click at [500, 450] on button "Sim" at bounding box center [501, 436] width 73 height 36
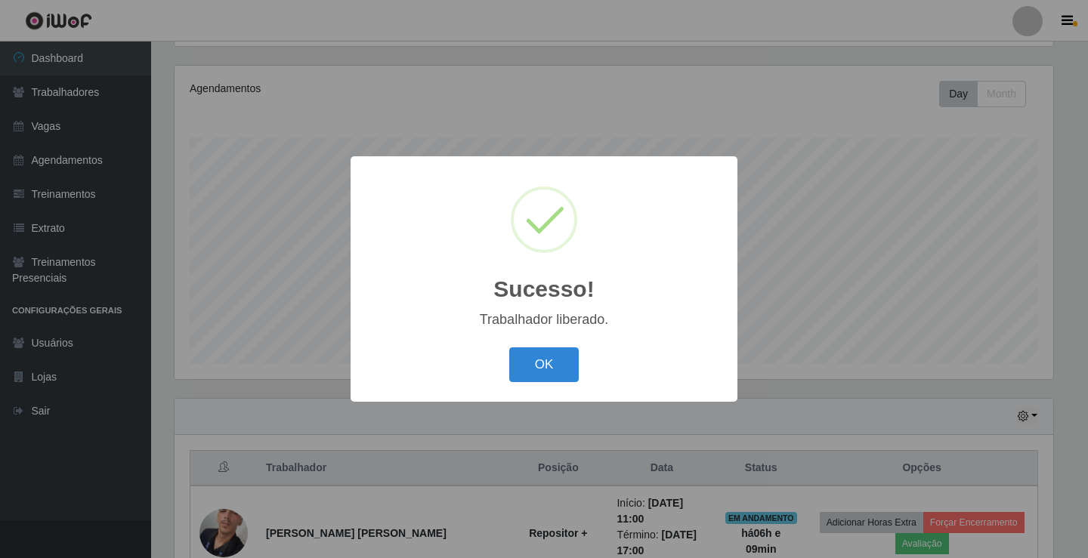
click at [551, 360] on button "OK" at bounding box center [544, 365] width 70 height 36
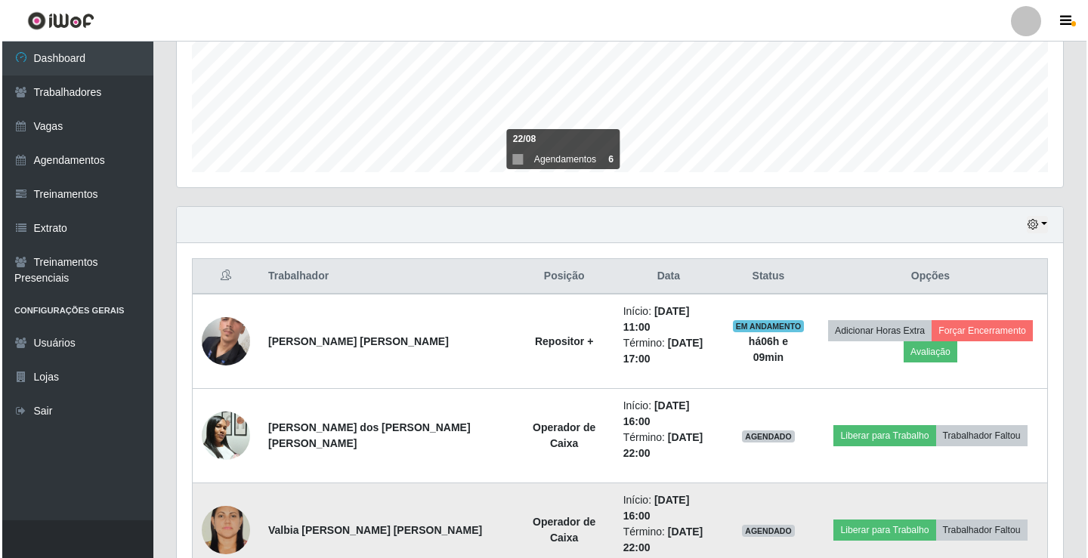
scroll to position [478, 0]
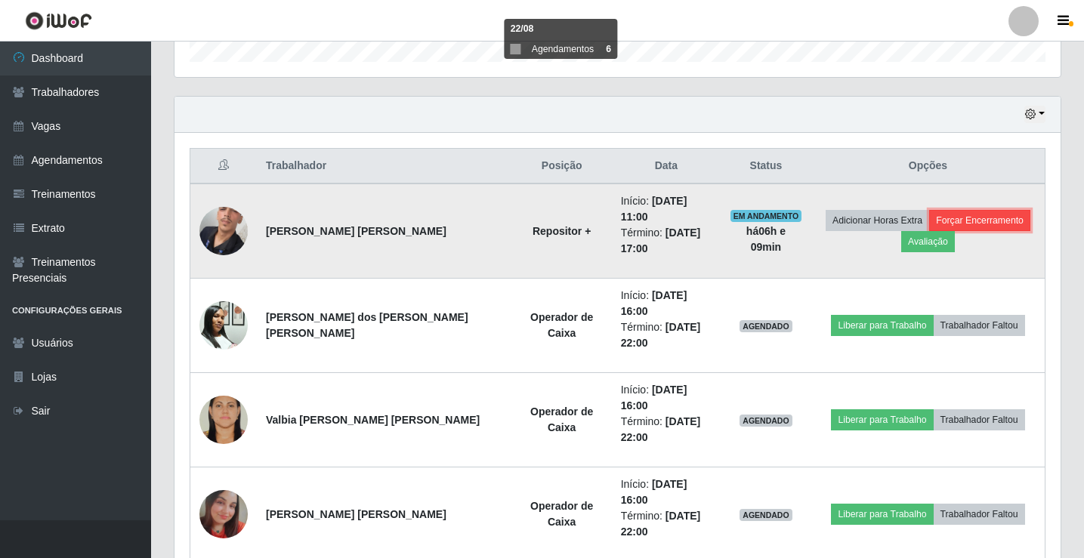
click at [951, 210] on button "Forçar Encerramento" at bounding box center [979, 220] width 101 height 21
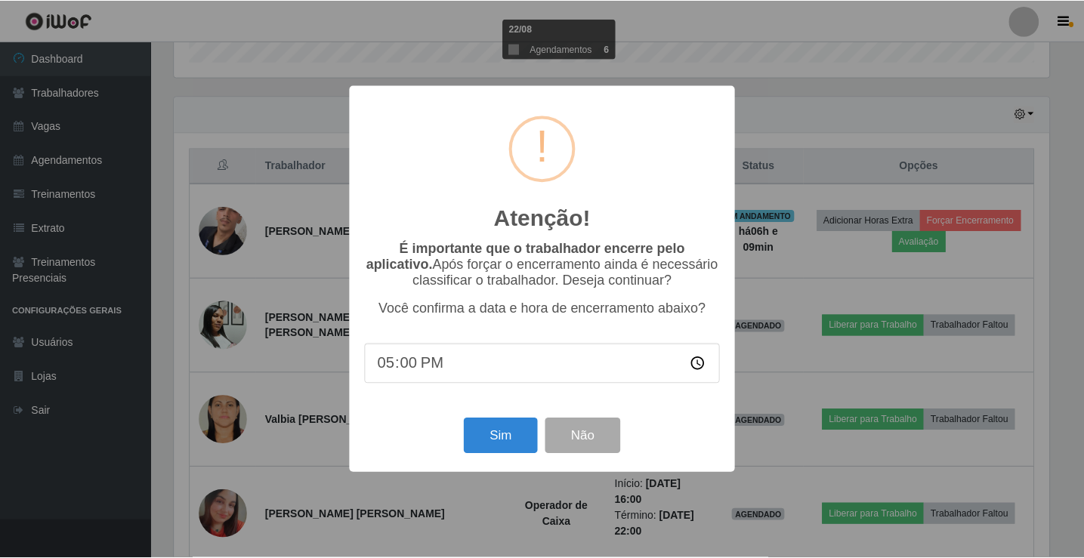
scroll to position [313, 879]
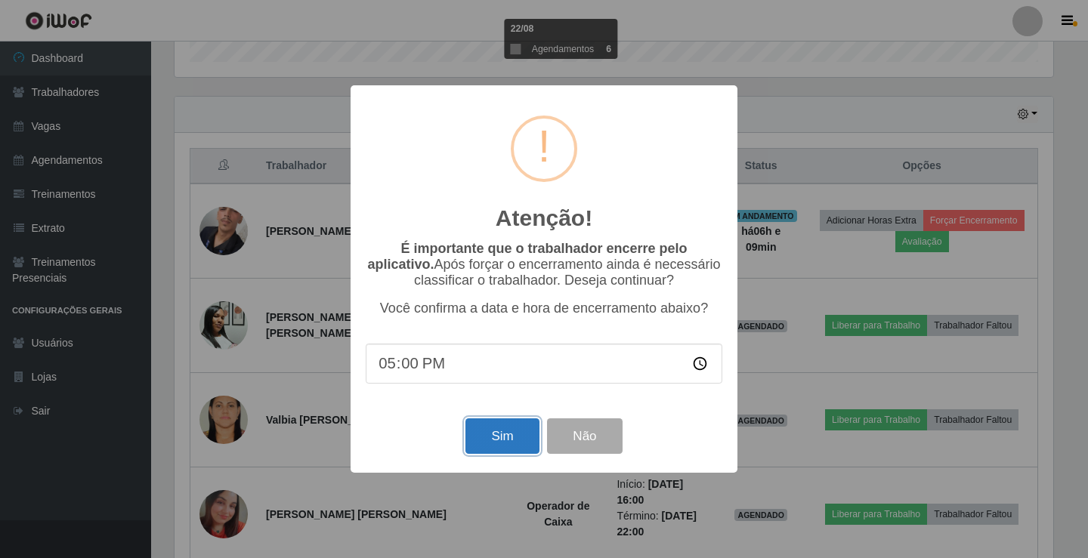
click at [494, 443] on button "Sim" at bounding box center [501, 436] width 73 height 36
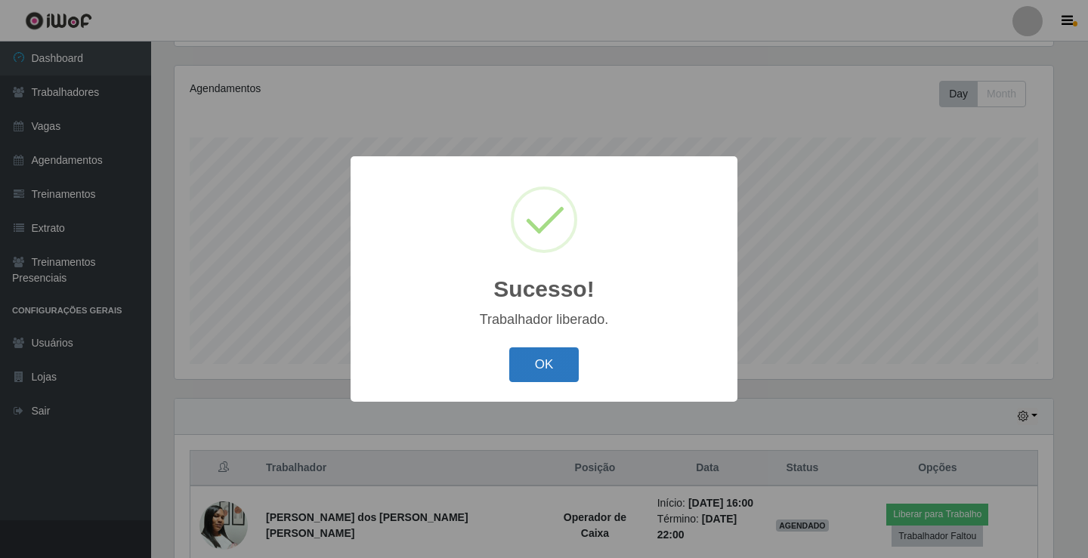
click at [539, 365] on button "OK" at bounding box center [544, 365] width 70 height 36
